Goal: Communication & Community: Share content

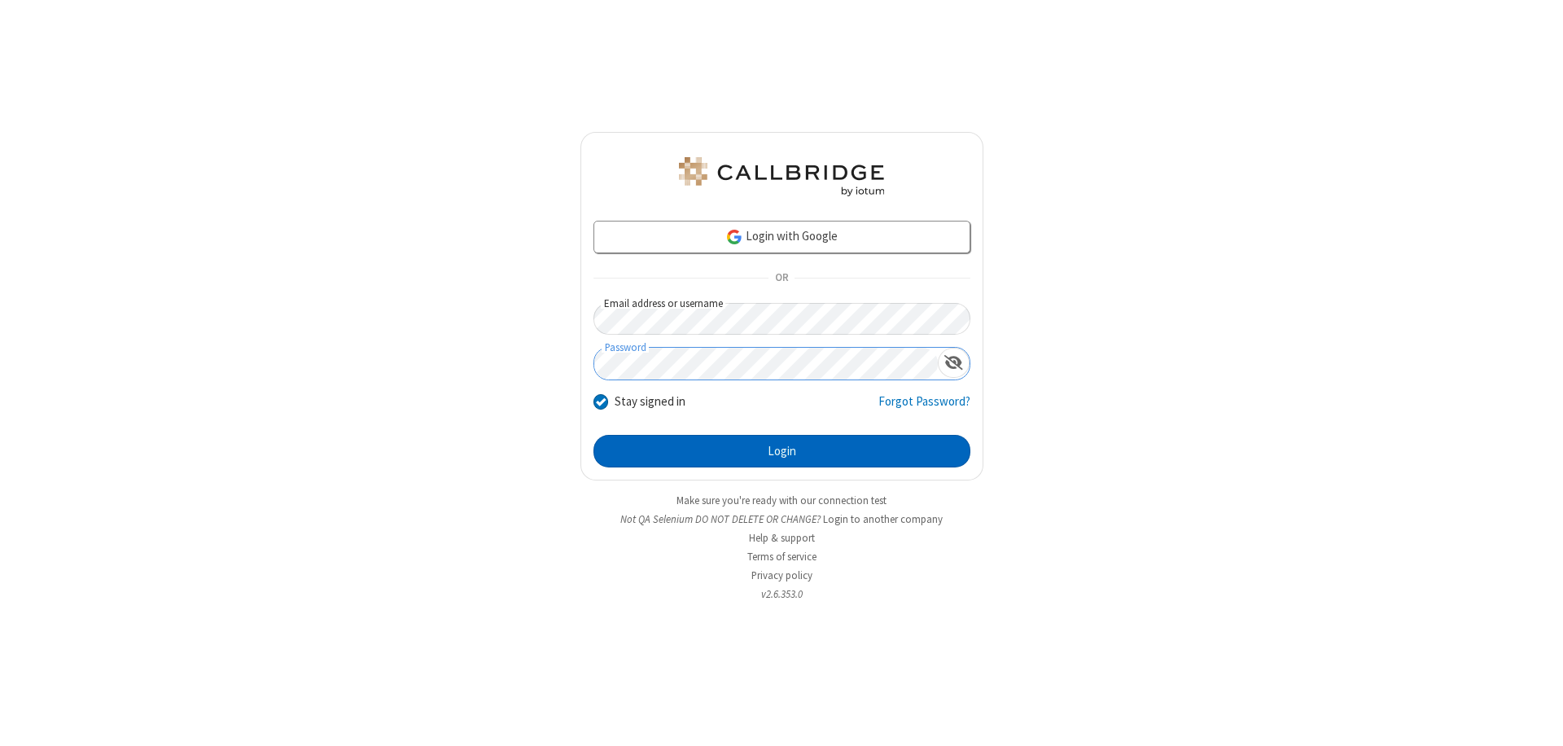
click at [781, 451] on button "Login" at bounding box center [781, 451] width 377 height 33
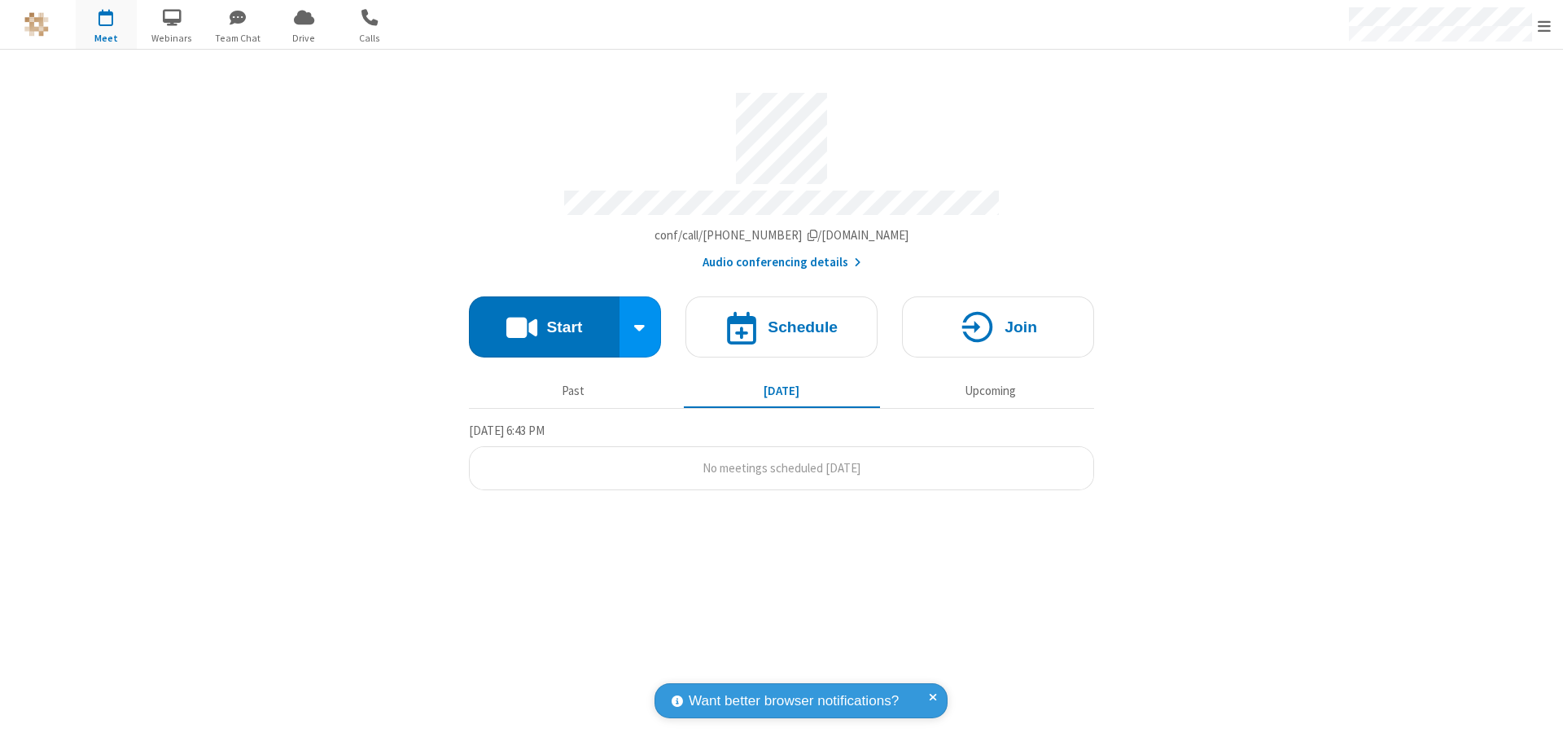
click at [544, 319] on button "Start" at bounding box center [544, 326] width 151 height 61
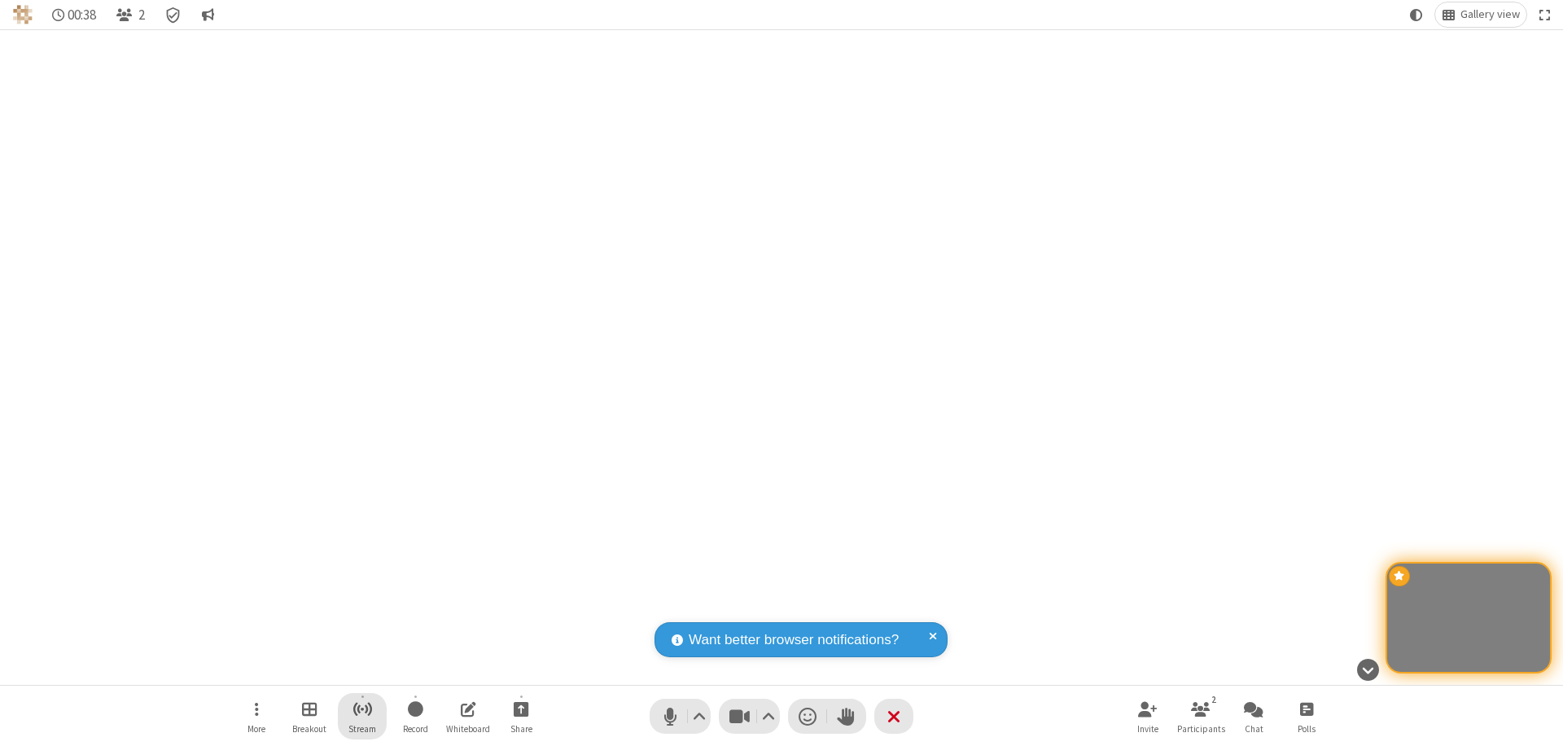
click at [362, 715] on span "Start streaming" at bounding box center [362, 708] width 20 height 20
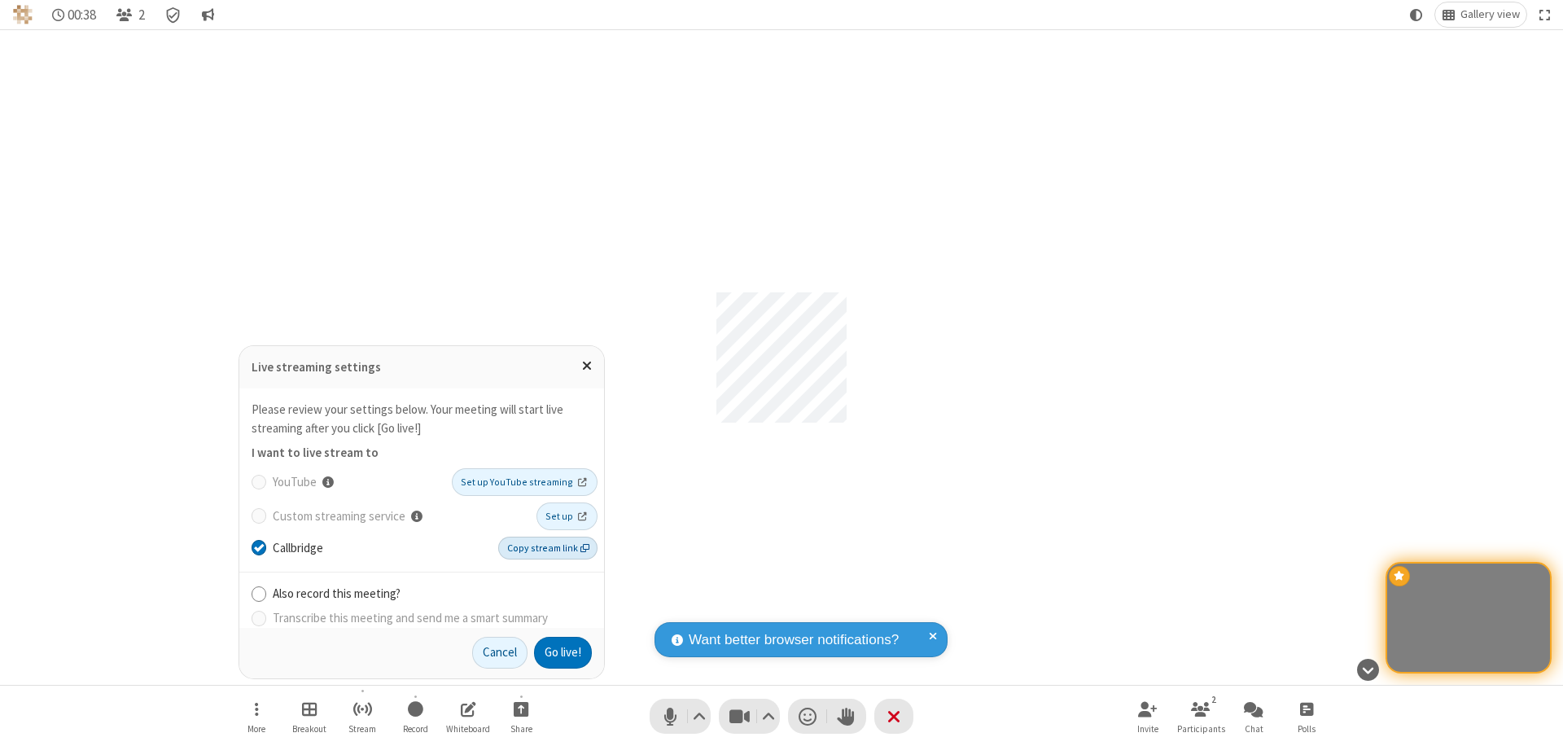
click at [549, 547] on span "Copy stream link" at bounding box center [548, 547] width 82 height 15
click at [562, 652] on button "Go live!" at bounding box center [563, 652] width 58 height 33
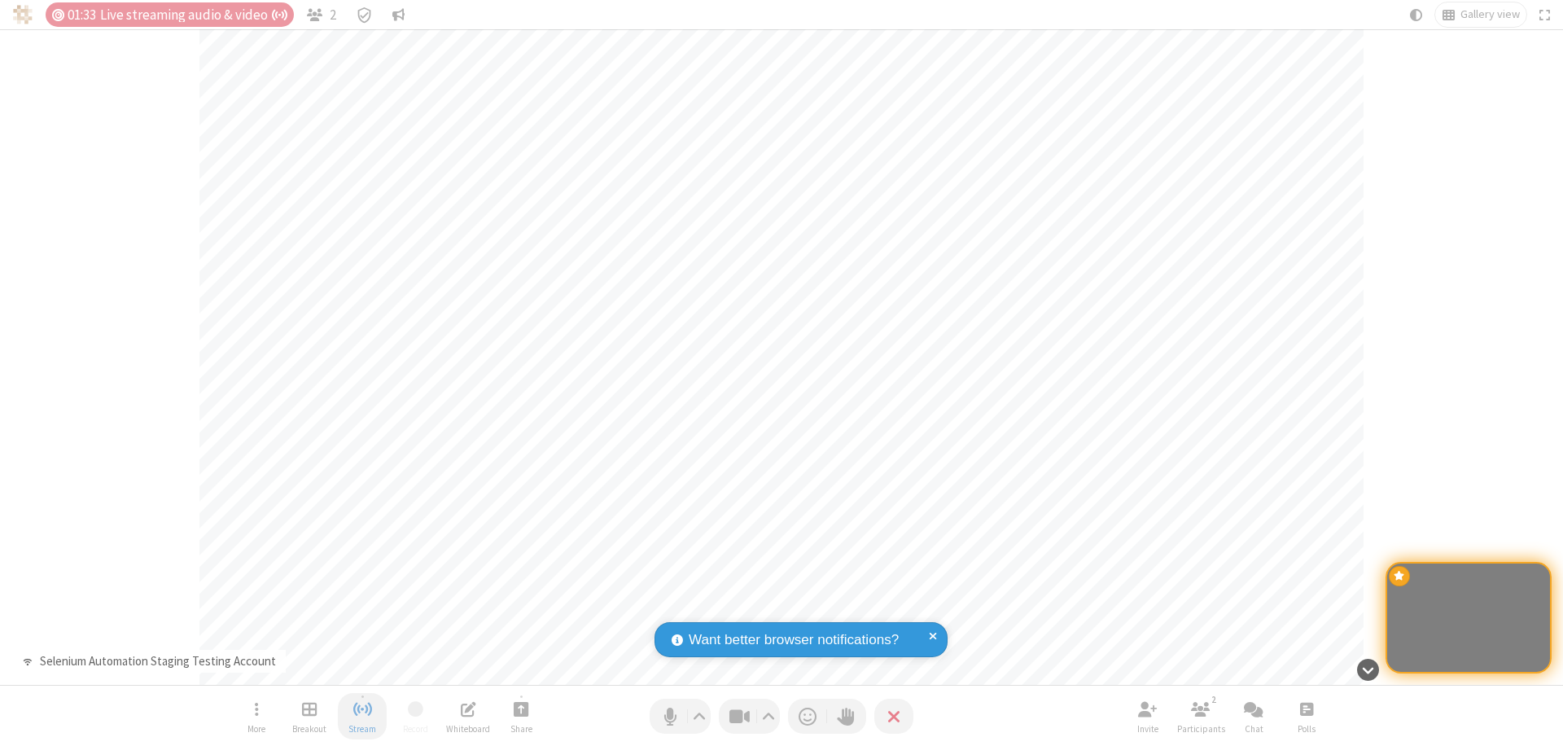
click at [362, 715] on span "Stop streaming" at bounding box center [362, 708] width 20 height 20
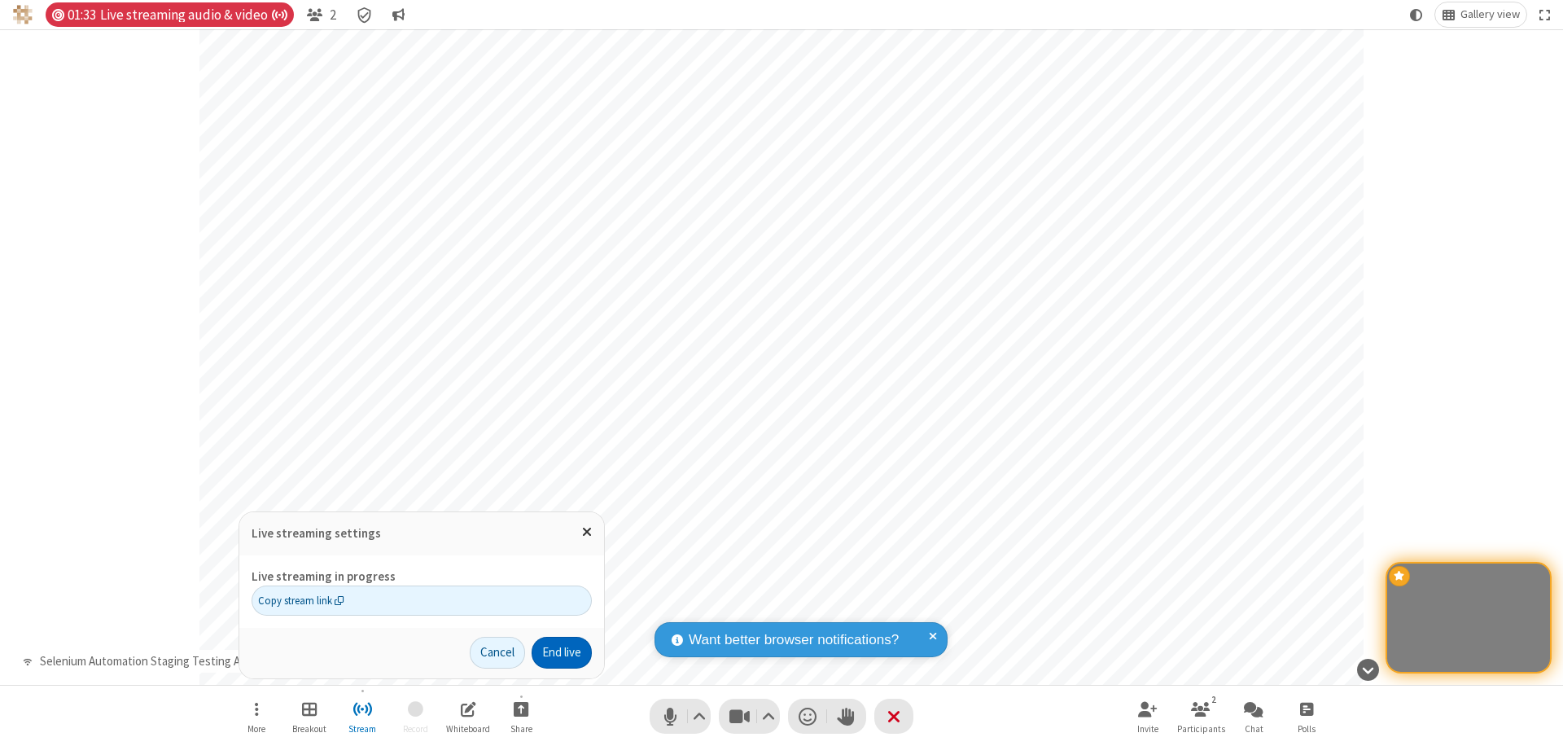
click at [560, 652] on button "End live" at bounding box center [561, 652] width 60 height 33
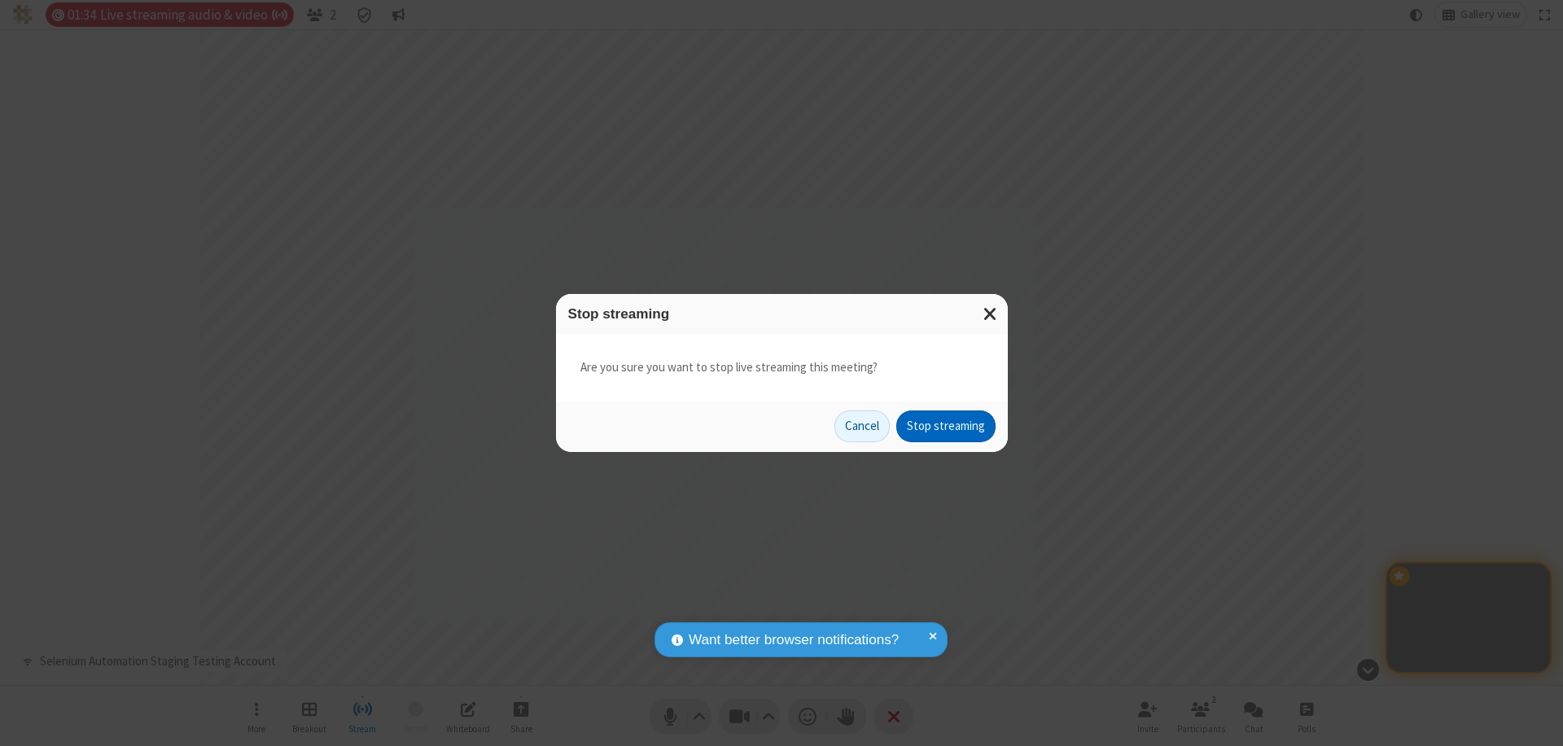
click at [946, 426] on button "Stop streaming" at bounding box center [945, 426] width 99 height 33
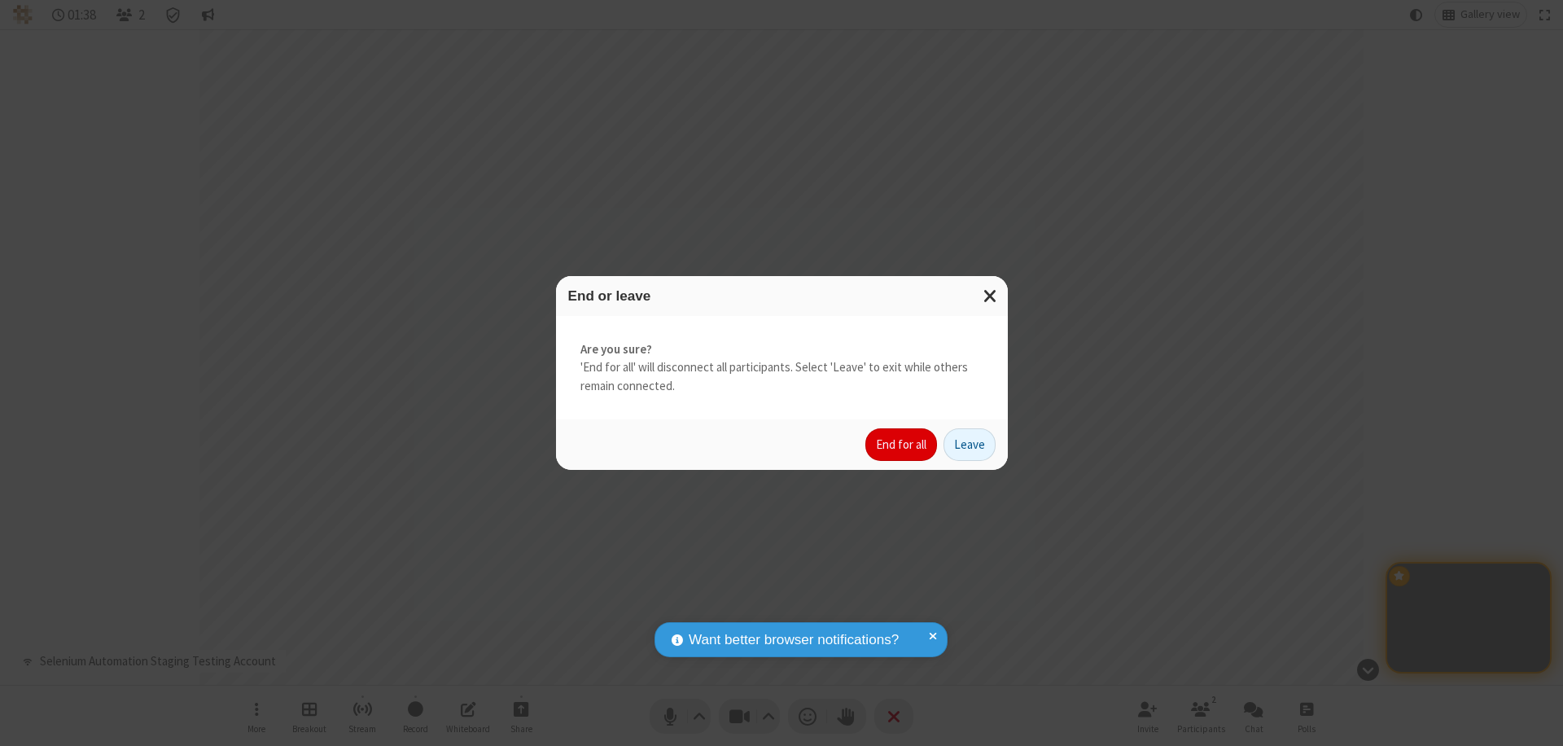
click at [902, 444] on button "End for all" at bounding box center [901, 444] width 72 height 33
